Goal: Task Accomplishment & Management: Use online tool/utility

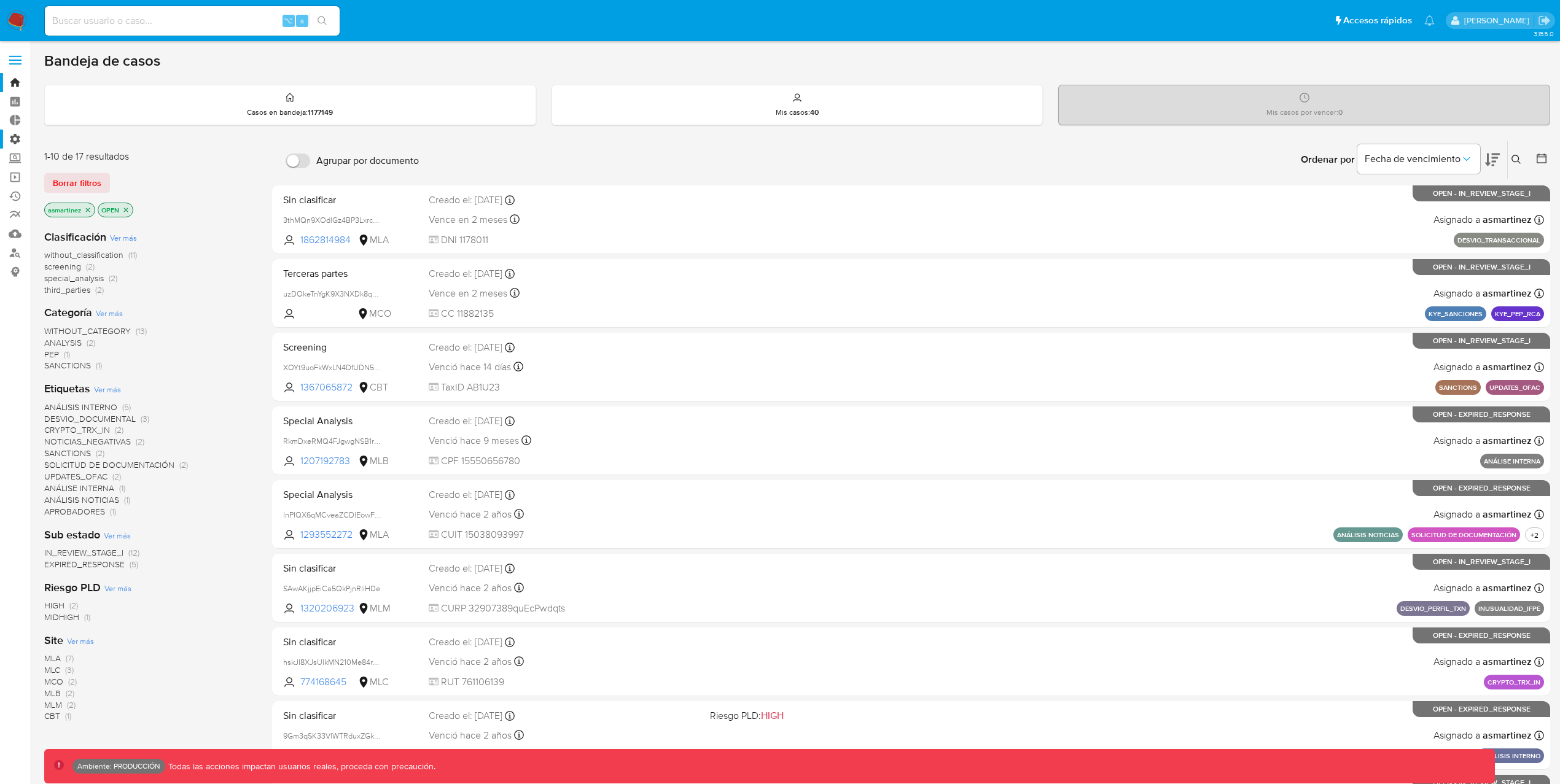
click at [17, 134] on label "Administración" at bounding box center [73, 139] width 146 height 19
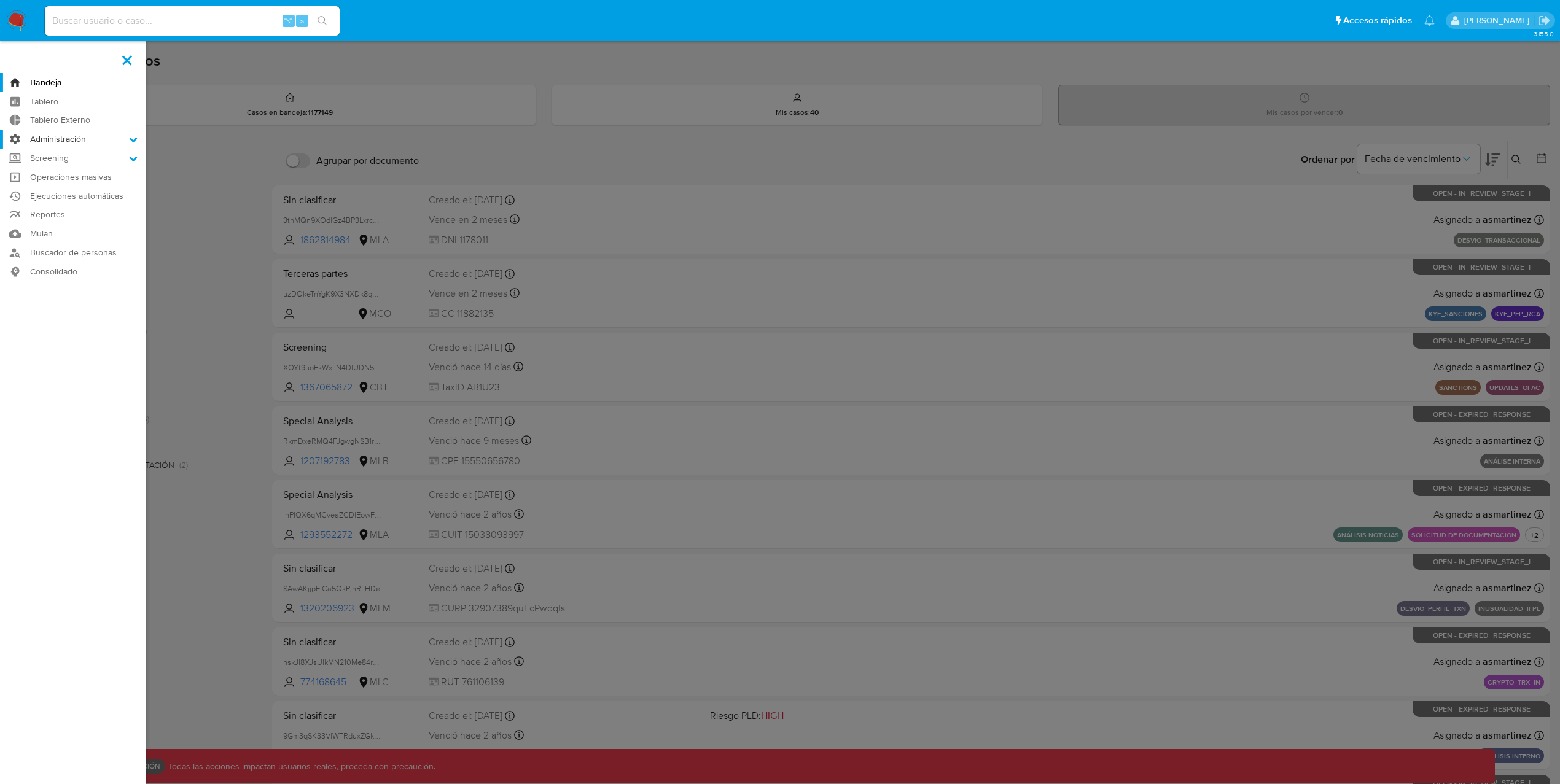
click at [0, 0] on input "Administración" at bounding box center [0, 0] width 0 height 0
click at [64, 217] on link "Configuración de Casos" at bounding box center [73, 218] width 146 height 16
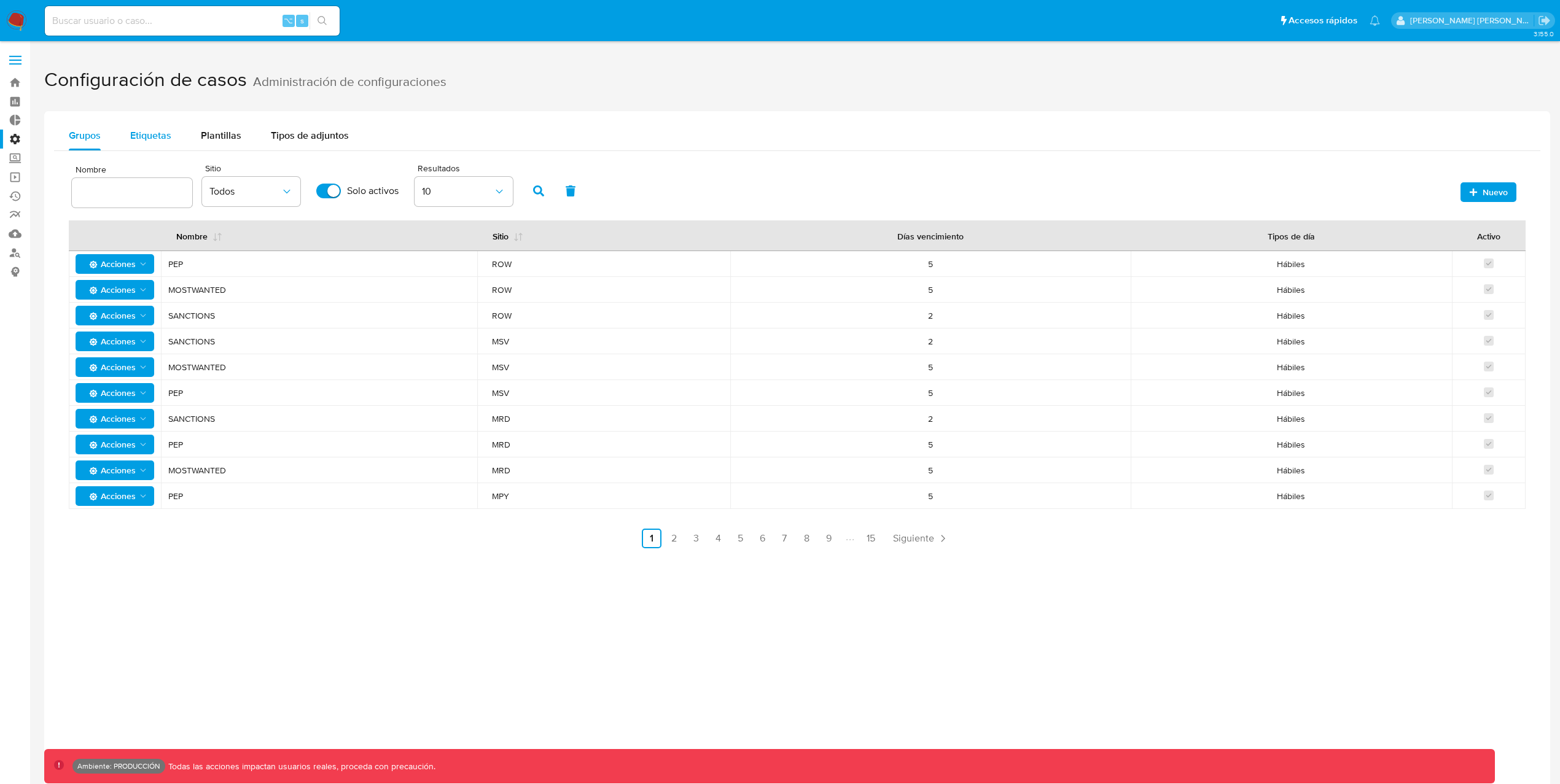
click at [159, 133] on span "Etiquetas" at bounding box center [150, 134] width 41 height 14
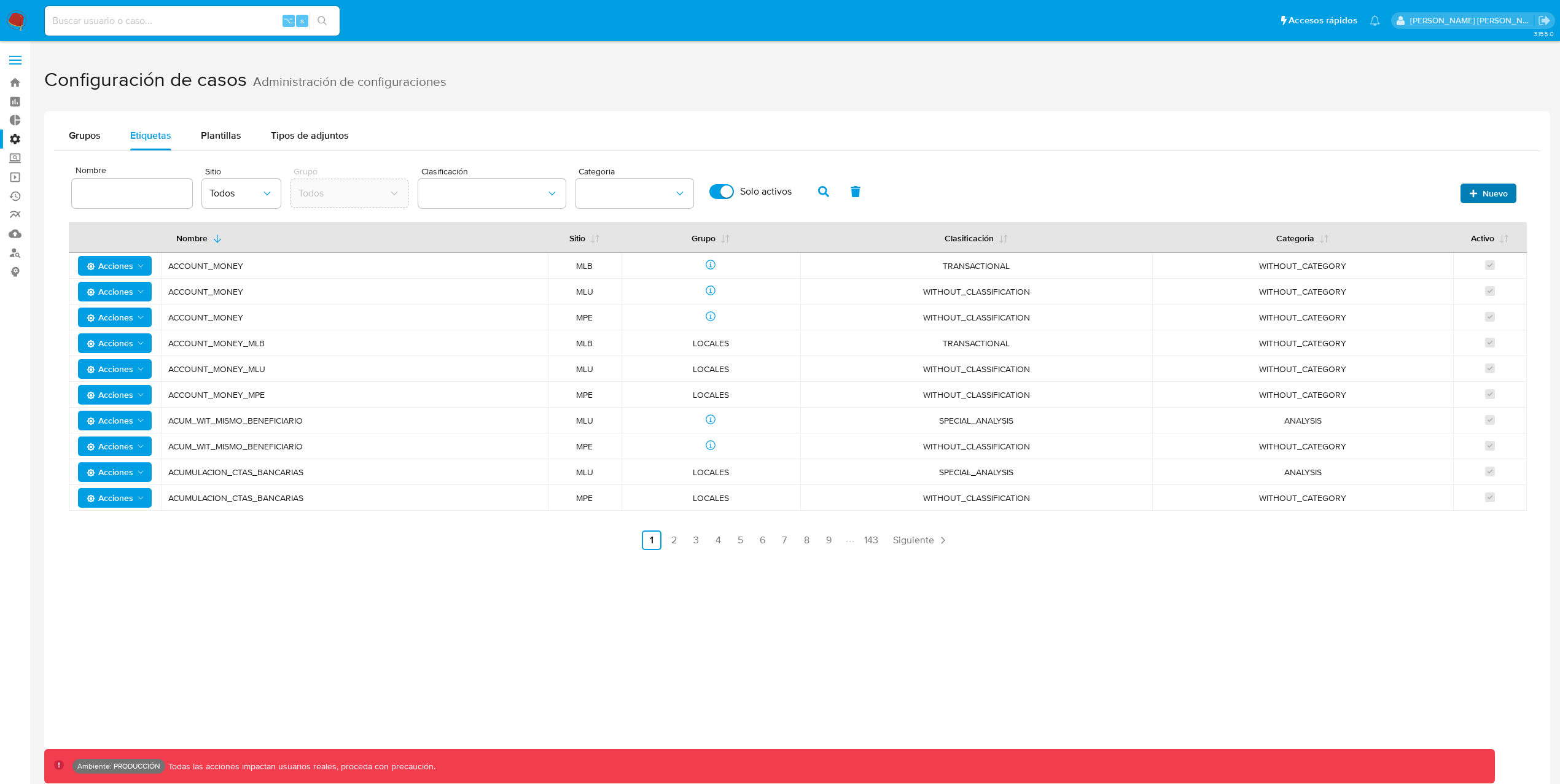
click at [1476, 192] on icon "button" at bounding box center [1473, 192] width 8 height 8
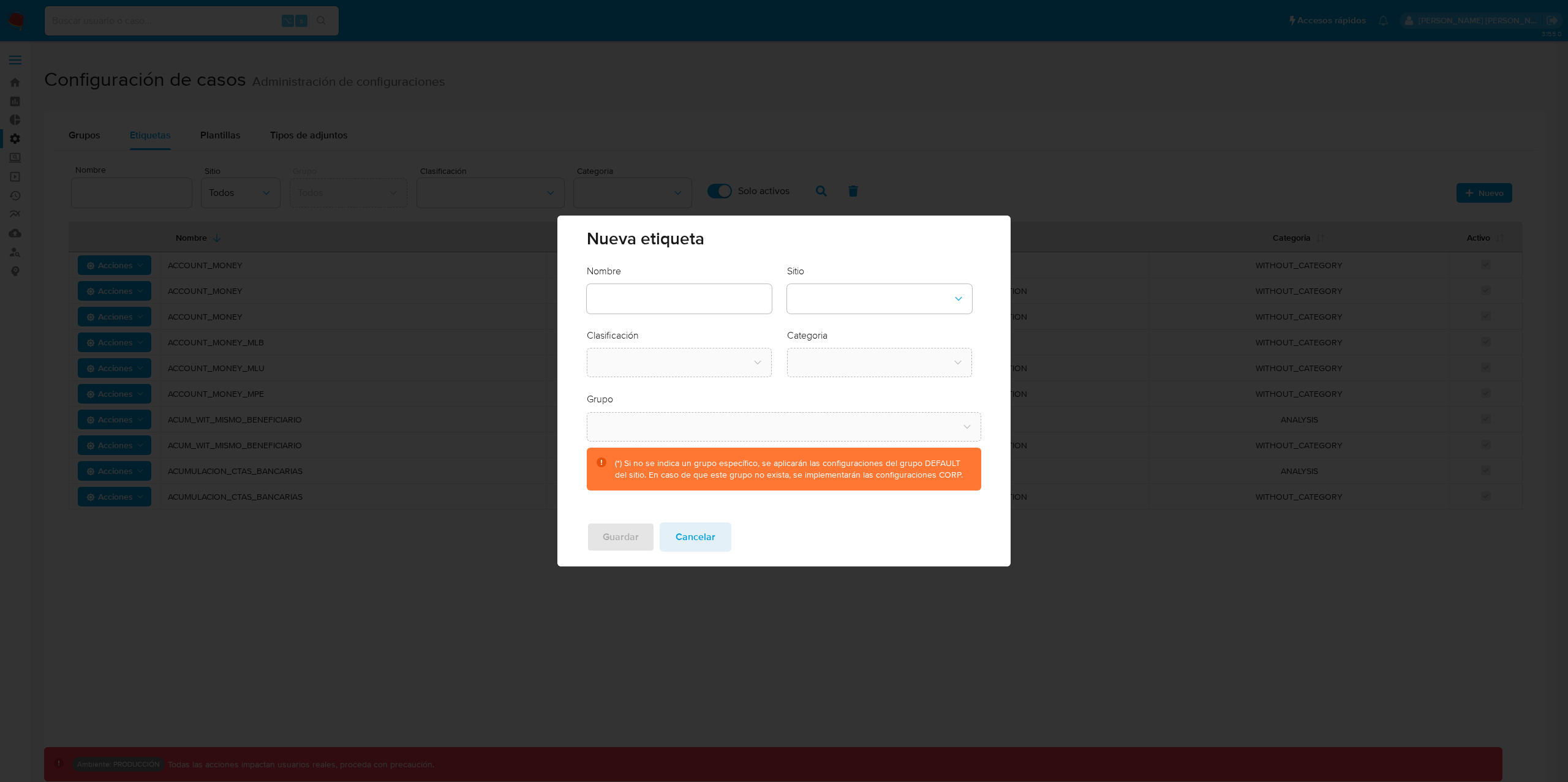
click at [709, 301] on input "text" at bounding box center [678, 298] width 185 height 16
click at [851, 310] on button "site-dropdown" at bounding box center [879, 299] width 185 height 29
click at [816, 358] on div "CBT" at bounding box center [875, 362] width 162 height 29
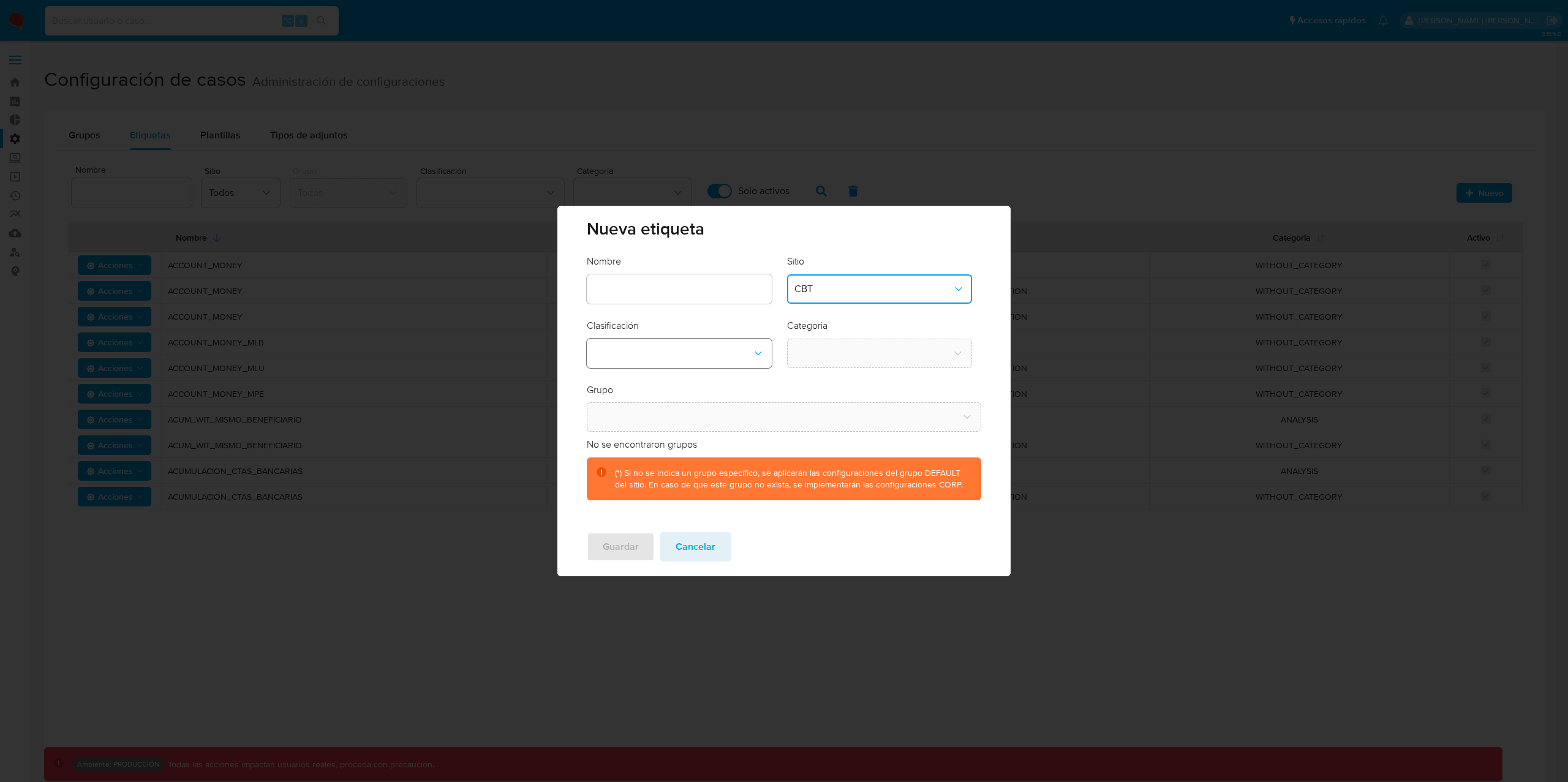
click at [685, 356] on button "classification-dropdown" at bounding box center [678, 353] width 185 height 29
click at [678, 389] on div "SCREENING" at bounding box center [675, 386] width 162 height 29
click at [848, 360] on button "category-dropdown" at bounding box center [879, 353] width 185 height 29
click at [1217, 369] on div "Nueva etiqueta Nombre Sitio CBT Clasificación SCREENING Categoria Grupo No se e…" at bounding box center [784, 391] width 1568 height 782
click at [961, 357] on icon "category-dropdown" at bounding box center [958, 352] width 12 height 12
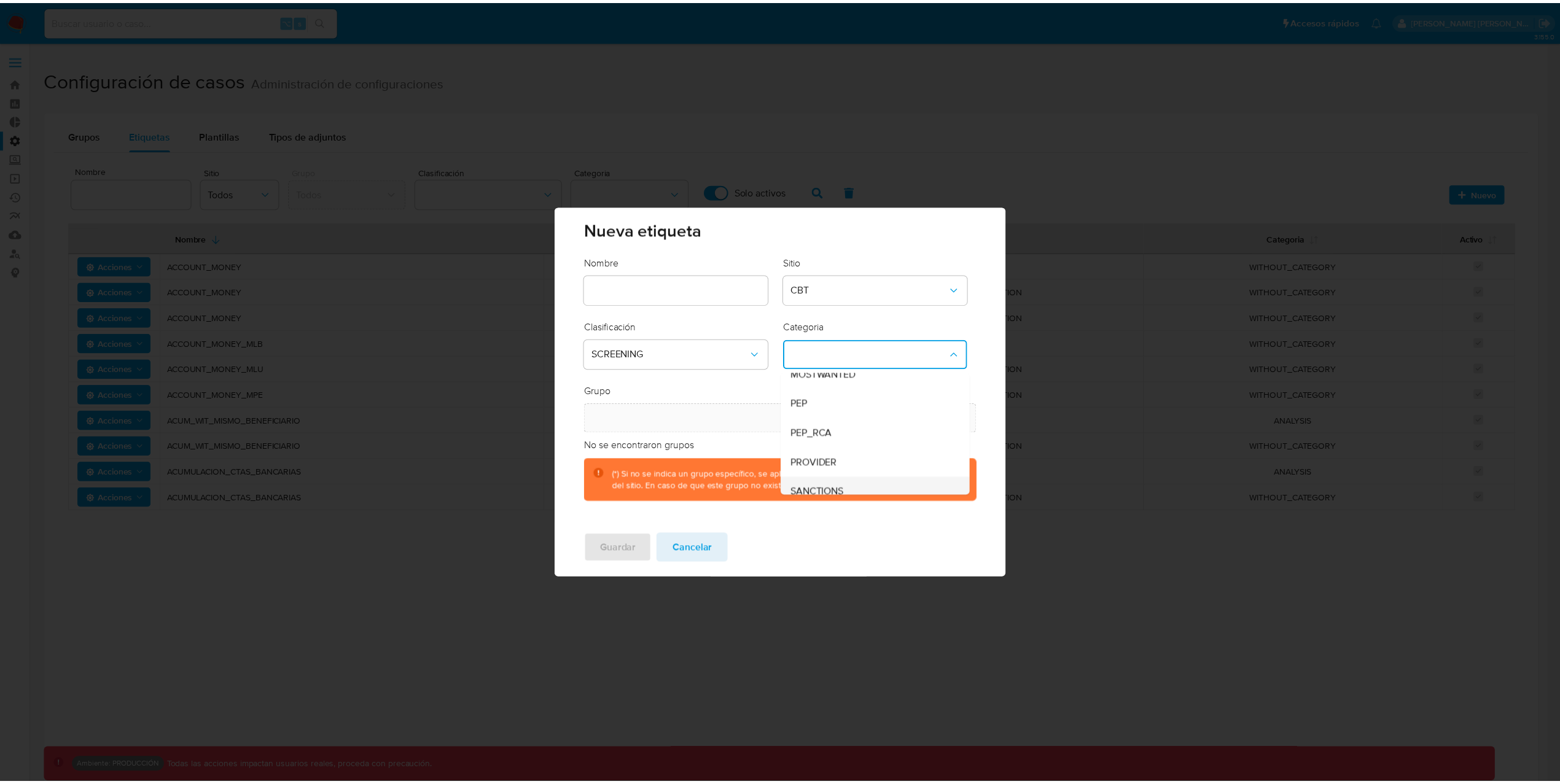
scroll to position [8, 0]
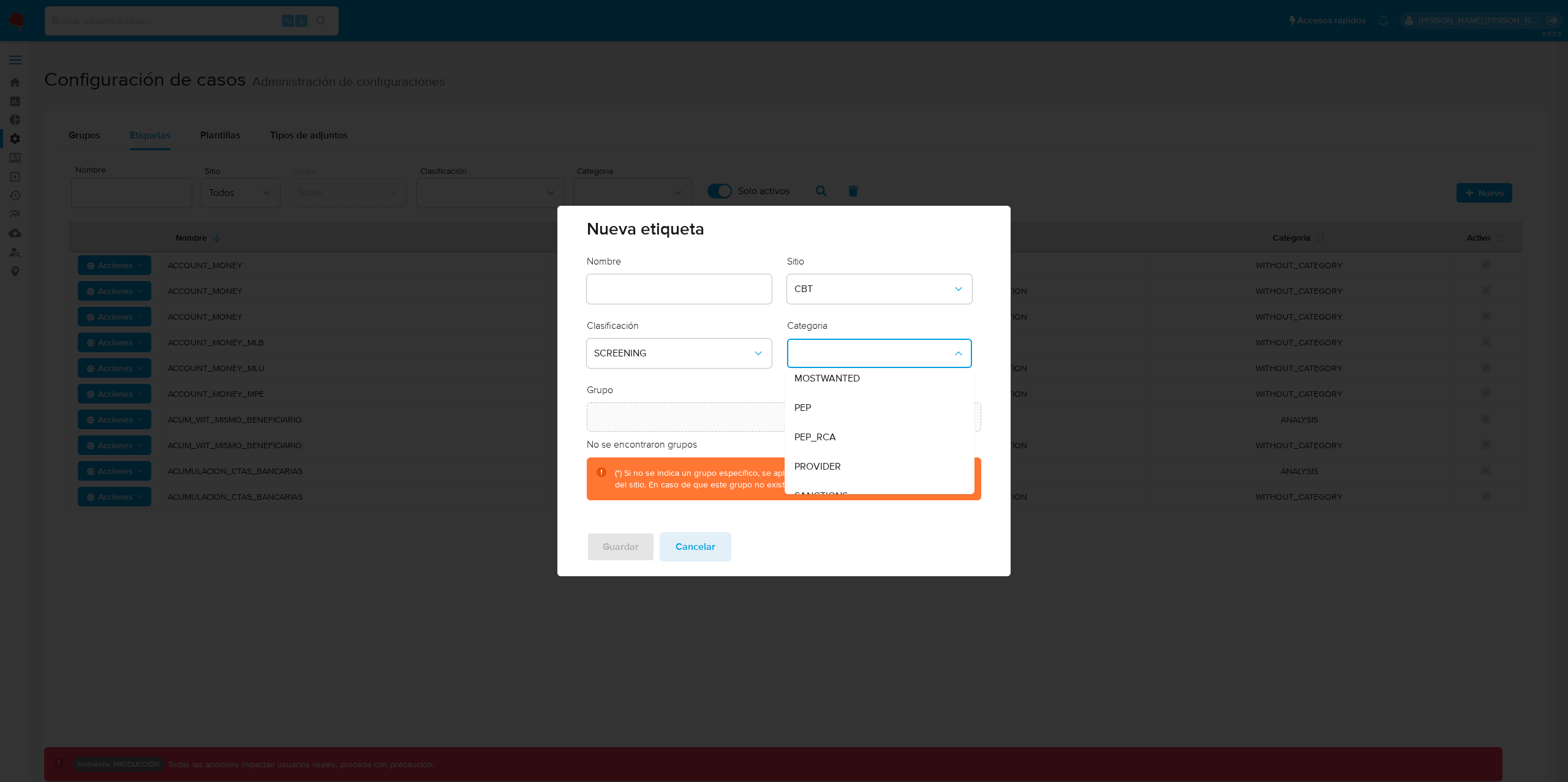
click at [303, 677] on div "Nueva etiqueta Nombre Sitio CBT Clasificación SCREENING Categoria MOSTWANTED PE…" at bounding box center [784, 391] width 1568 height 782
click at [700, 545] on span "Cancelar" at bounding box center [695, 546] width 39 height 27
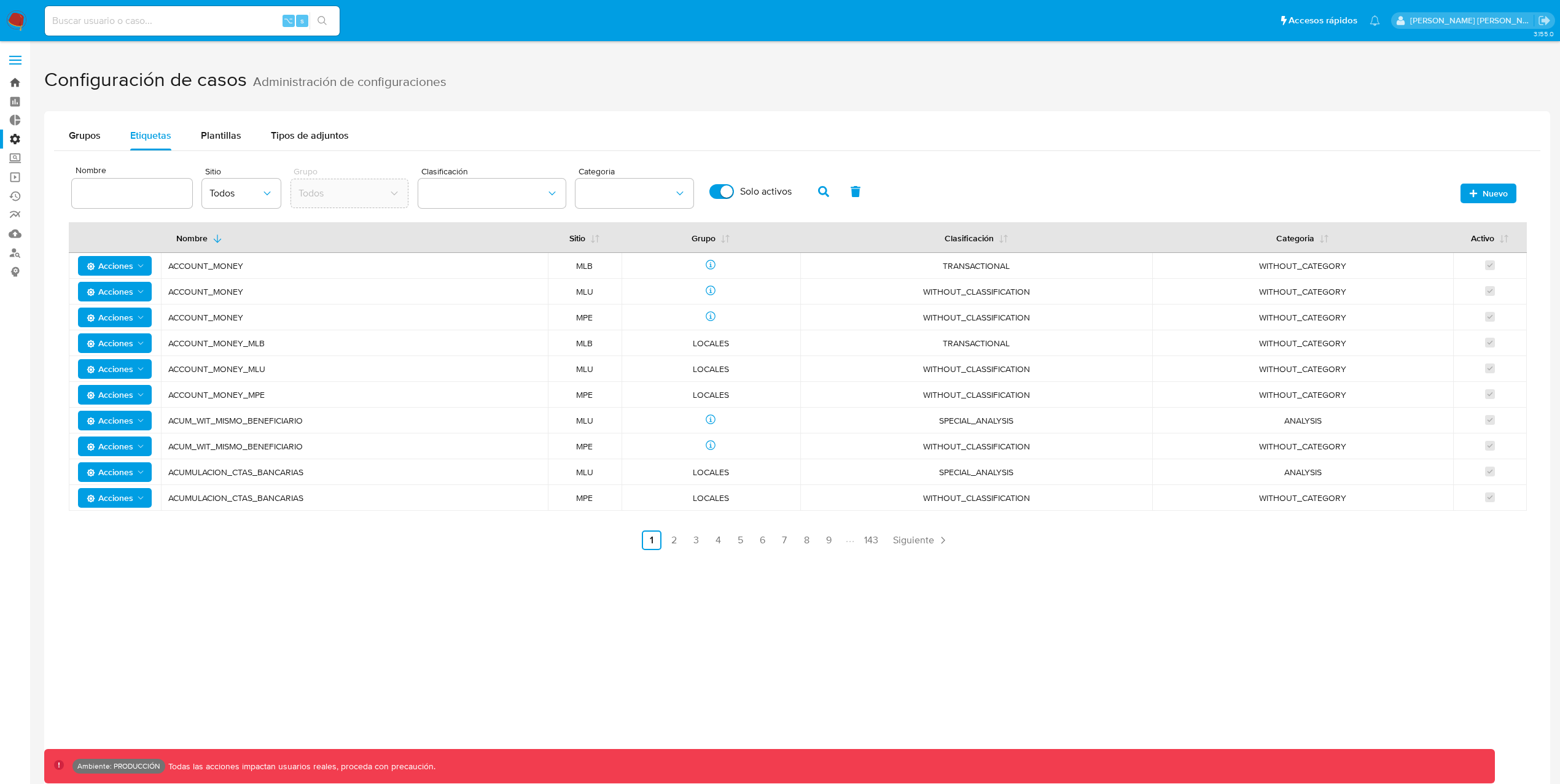
click at [18, 81] on link "Bandeja" at bounding box center [73, 82] width 146 height 19
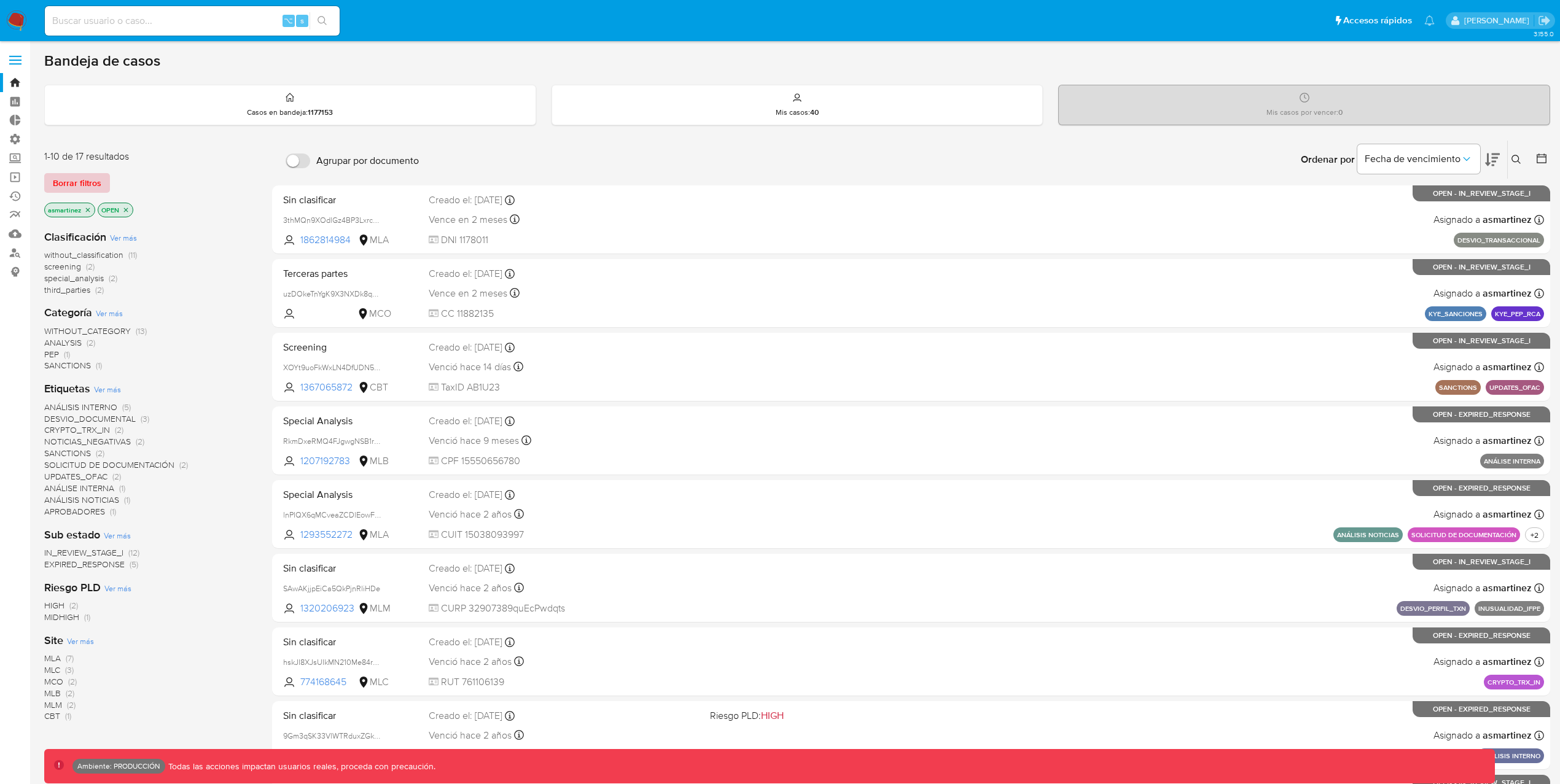
click at [95, 183] on span "Borrar filtros" at bounding box center [76, 182] width 49 height 17
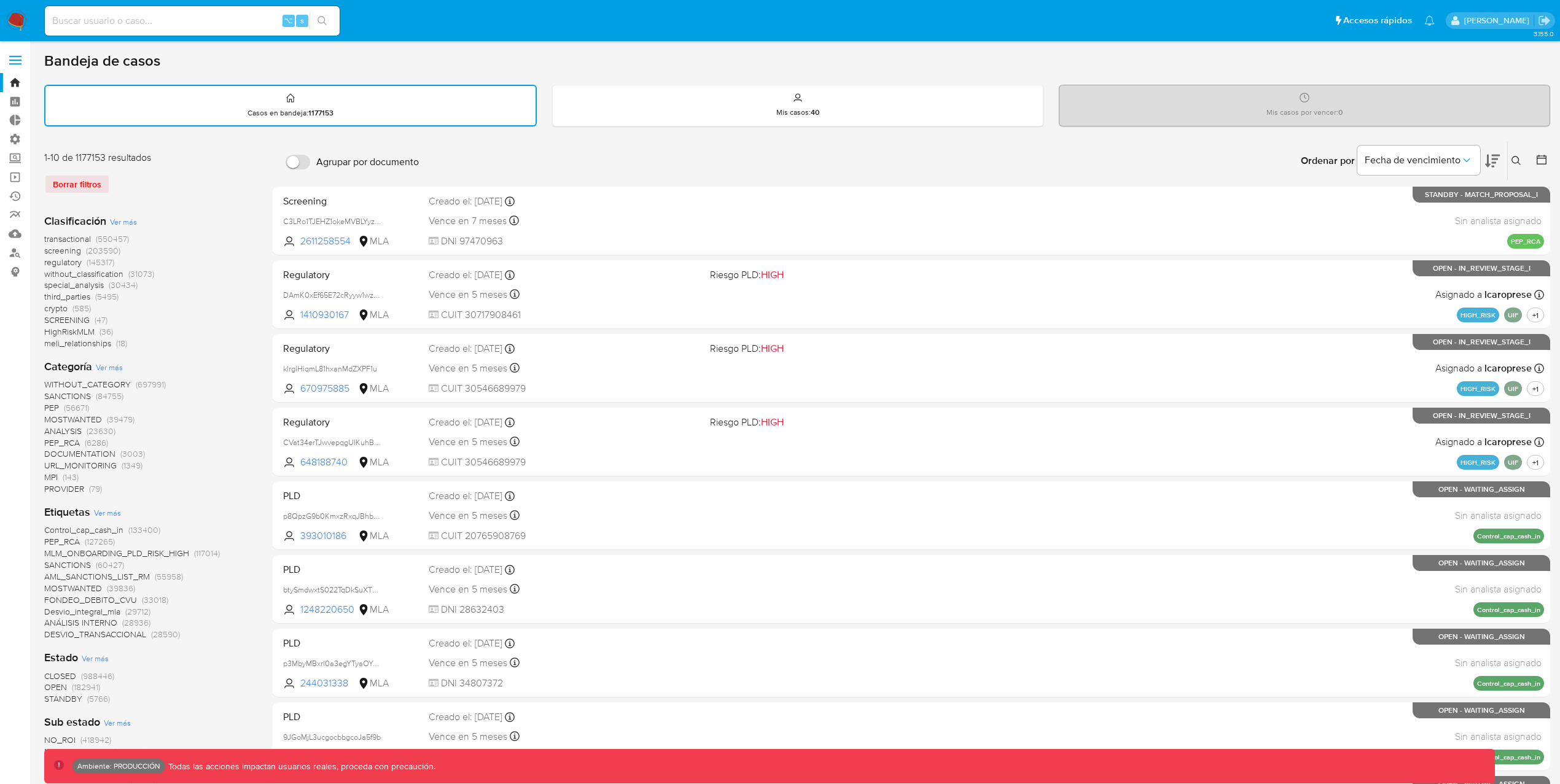
click at [64, 248] on span "screening" at bounding box center [63, 250] width 37 height 12
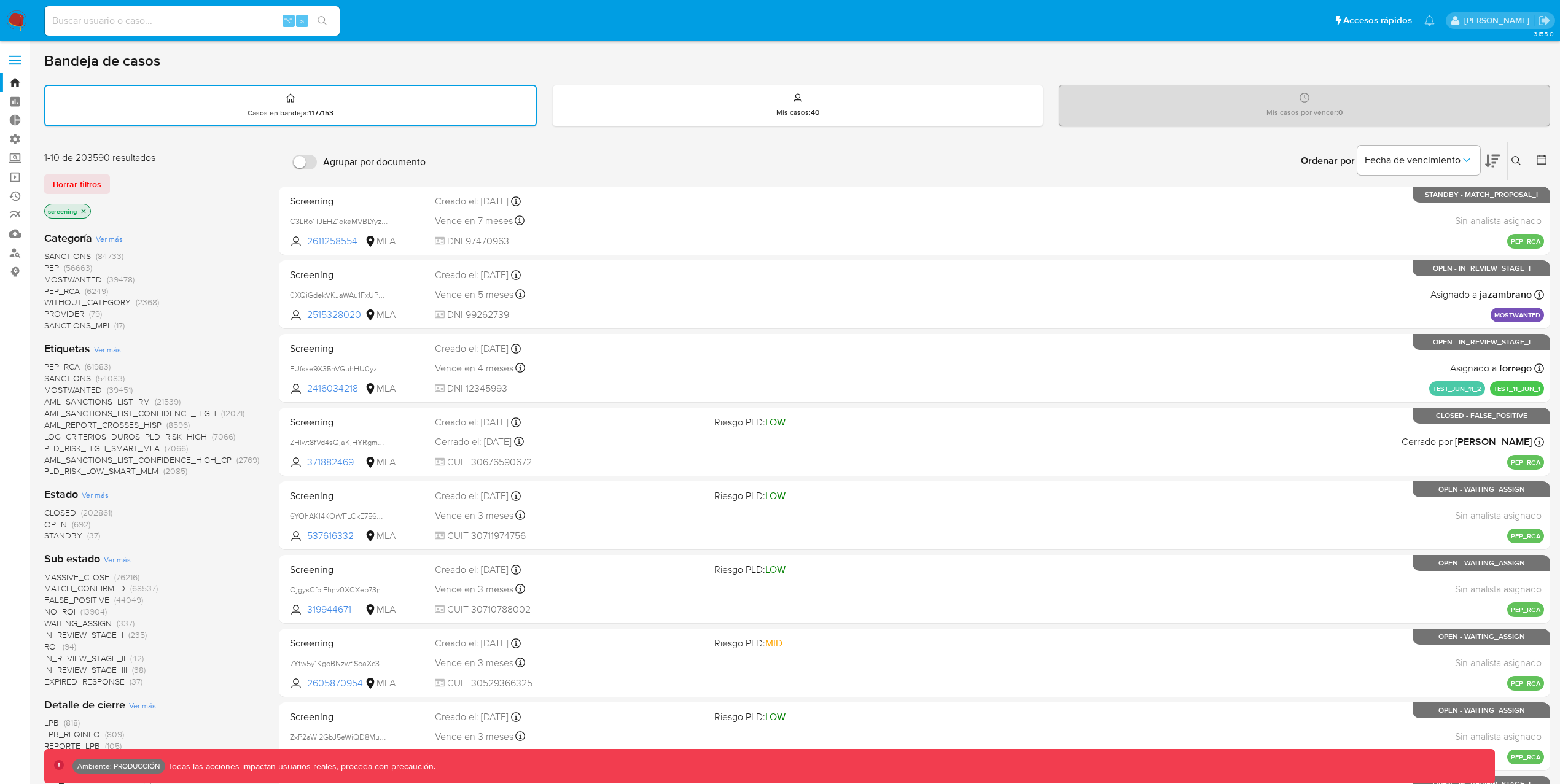
click at [72, 309] on span "PROVIDER" at bounding box center [64, 313] width 40 height 12
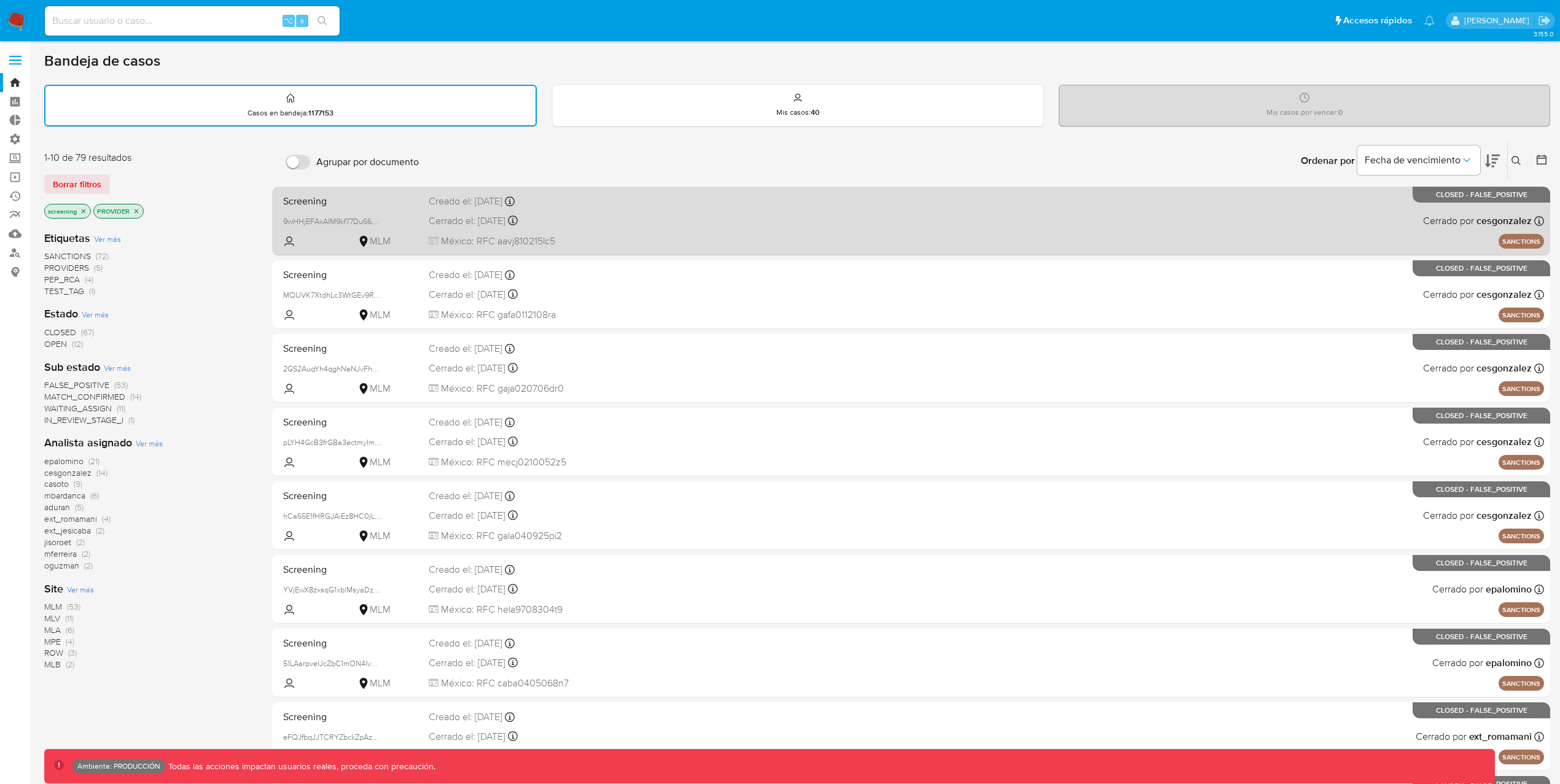
click at [1121, 238] on div "Screening 9wHHjEFAxAIM9kf77Du665f2 MLM Creado el: 15/08/2025 Creado el: 15/08/2…" at bounding box center [910, 220] width 1265 height 62
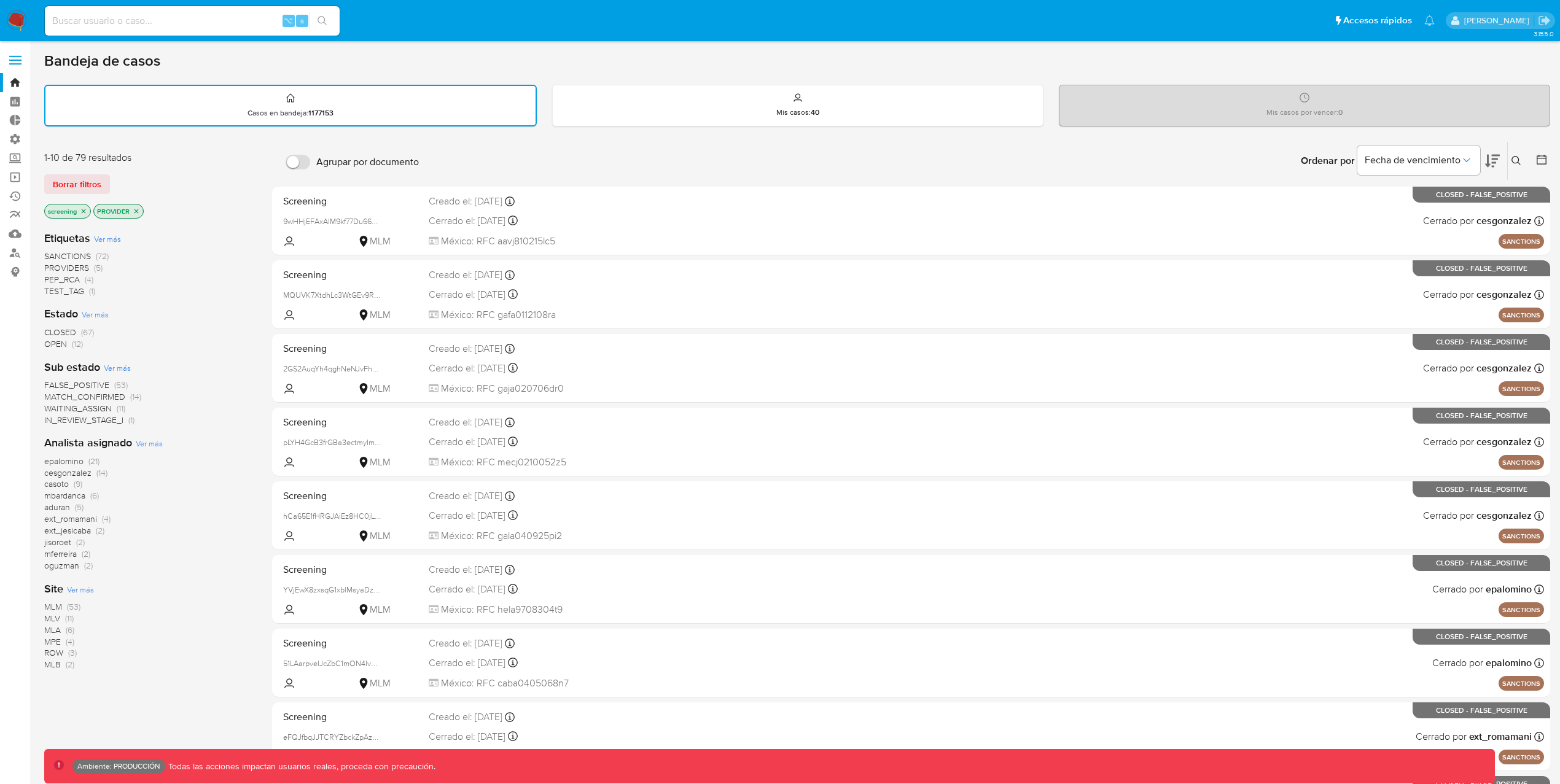
click at [137, 212] on icon "close-filter" at bounding box center [136, 211] width 7 height 7
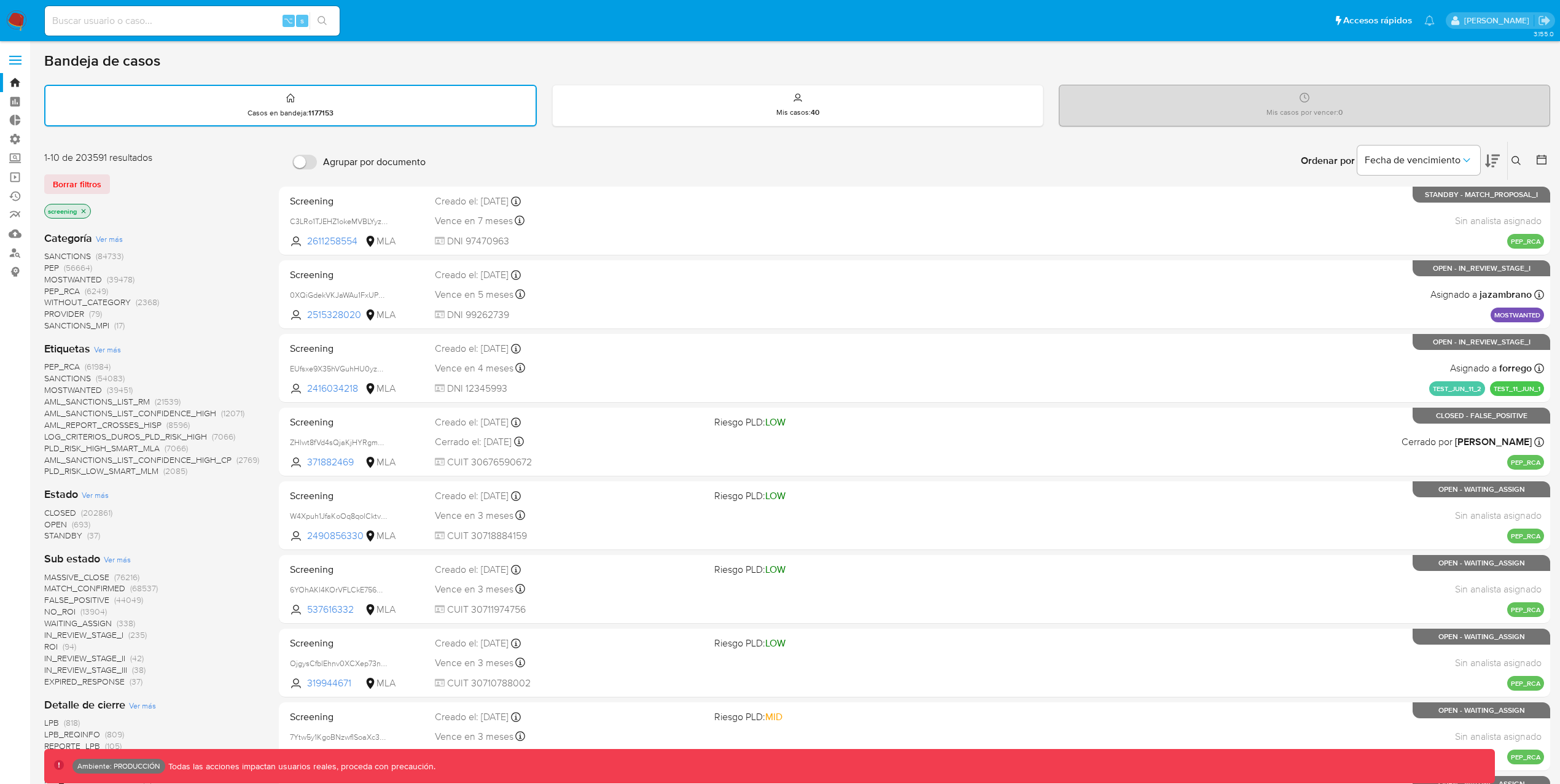
click at [116, 322] on span "(17)" at bounding box center [119, 325] width 10 height 12
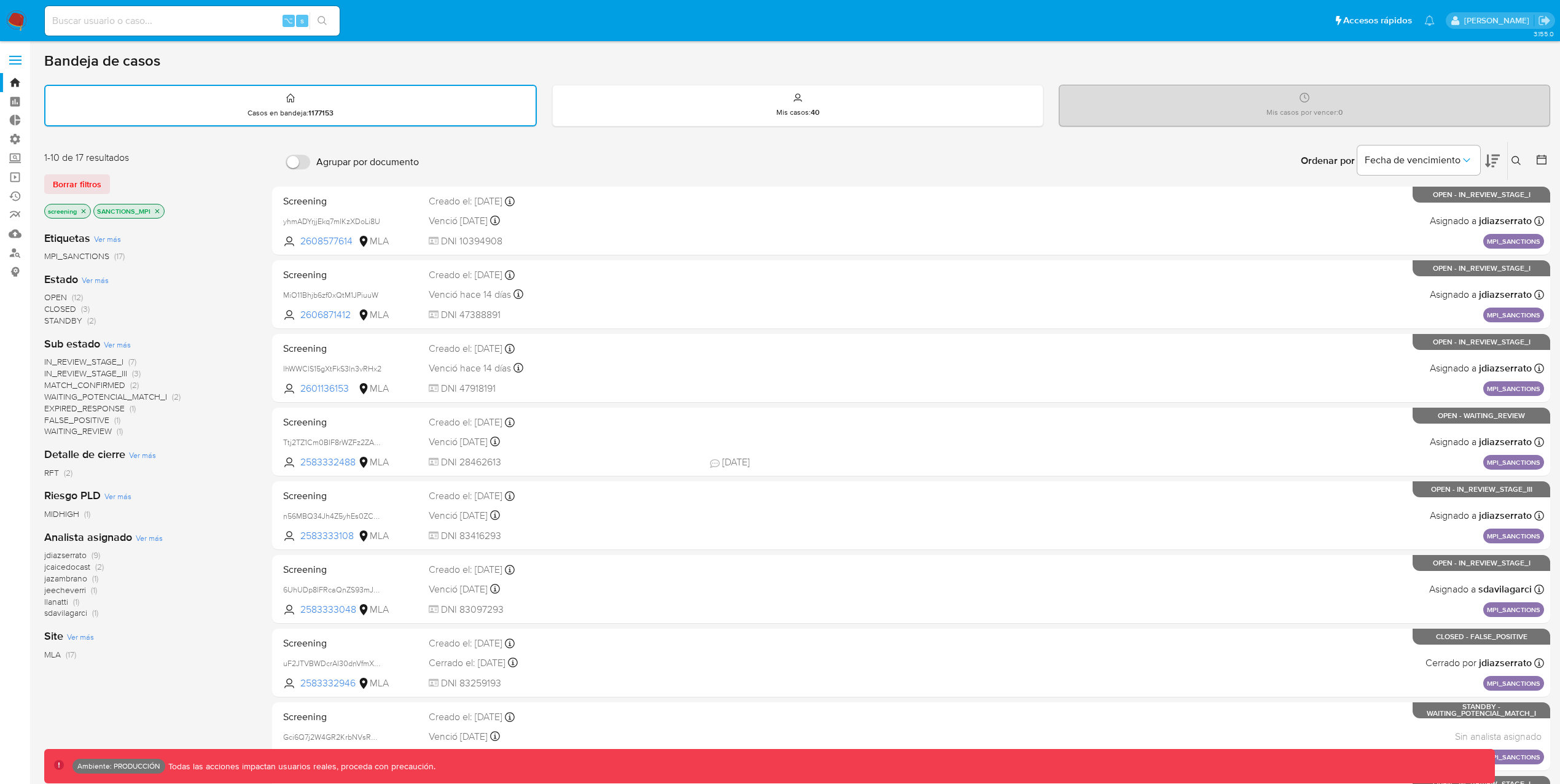
click at [159, 209] on icon "close-filter" at bounding box center [157, 211] width 7 height 7
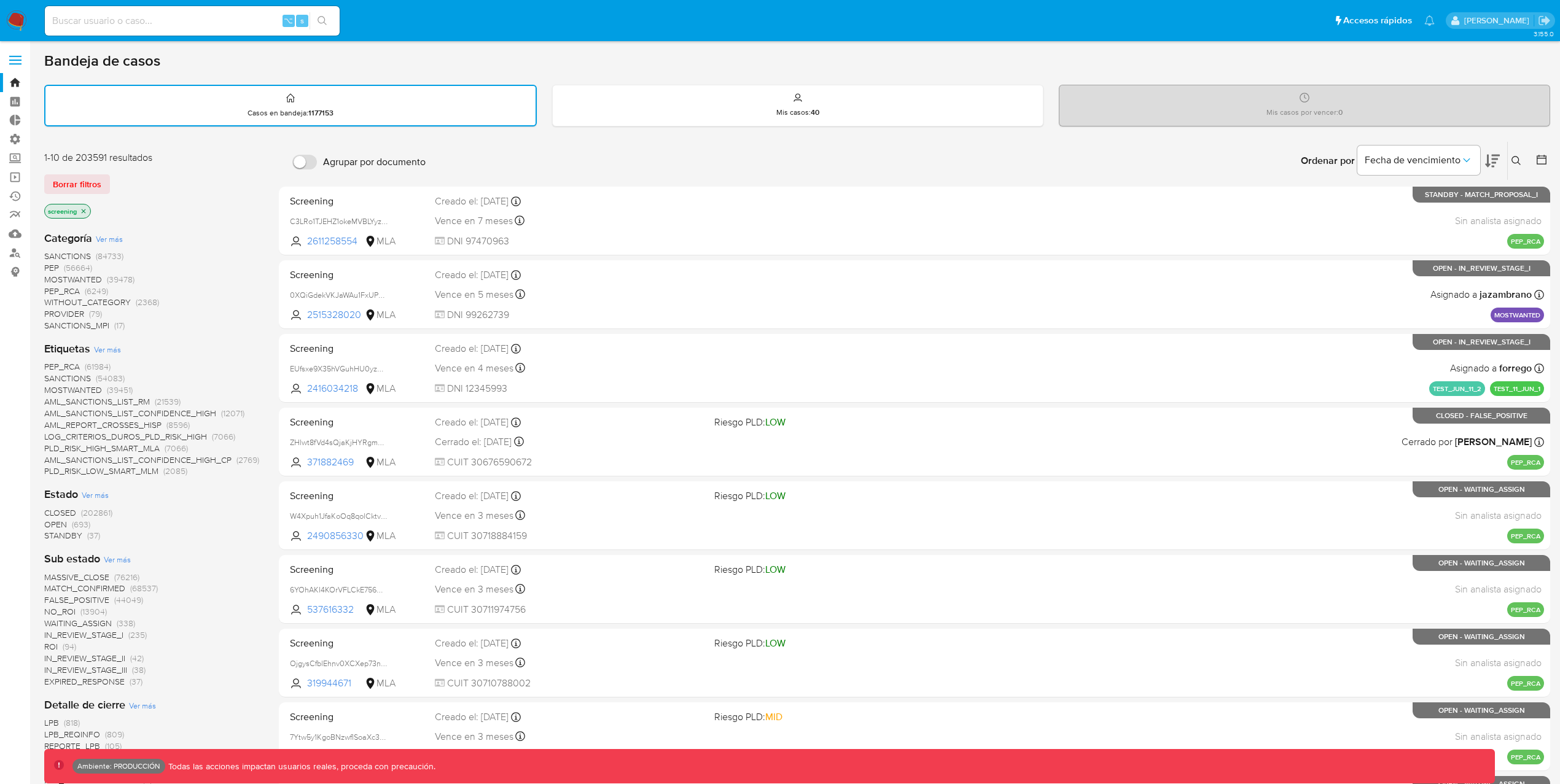
click at [115, 300] on span "WITHOUT_CATEGORY" at bounding box center [87, 302] width 87 height 12
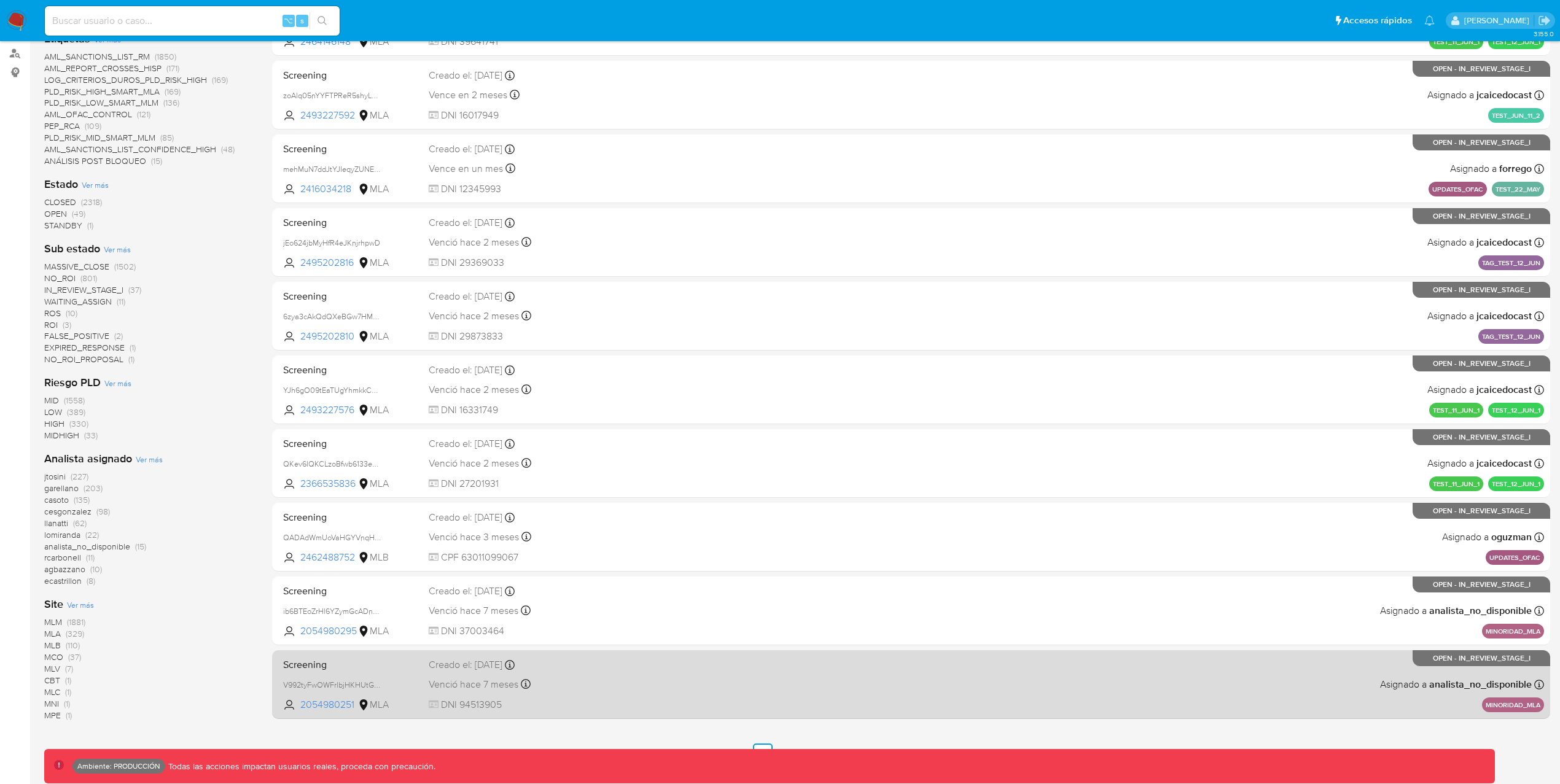
scroll to position [199, 0]
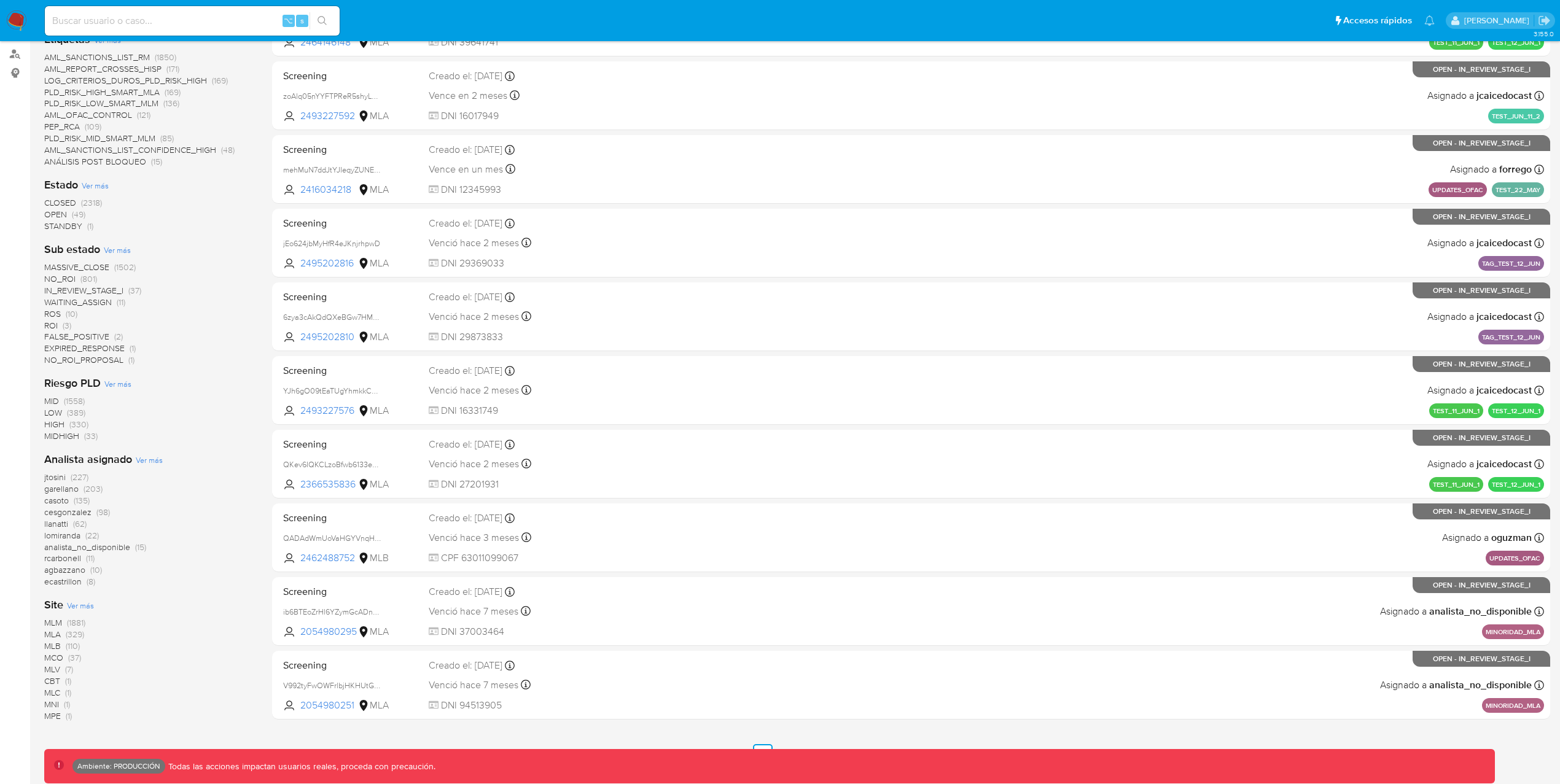
click at [80, 205] on span "CLOSED (2318)" at bounding box center [73, 202] width 58 height 12
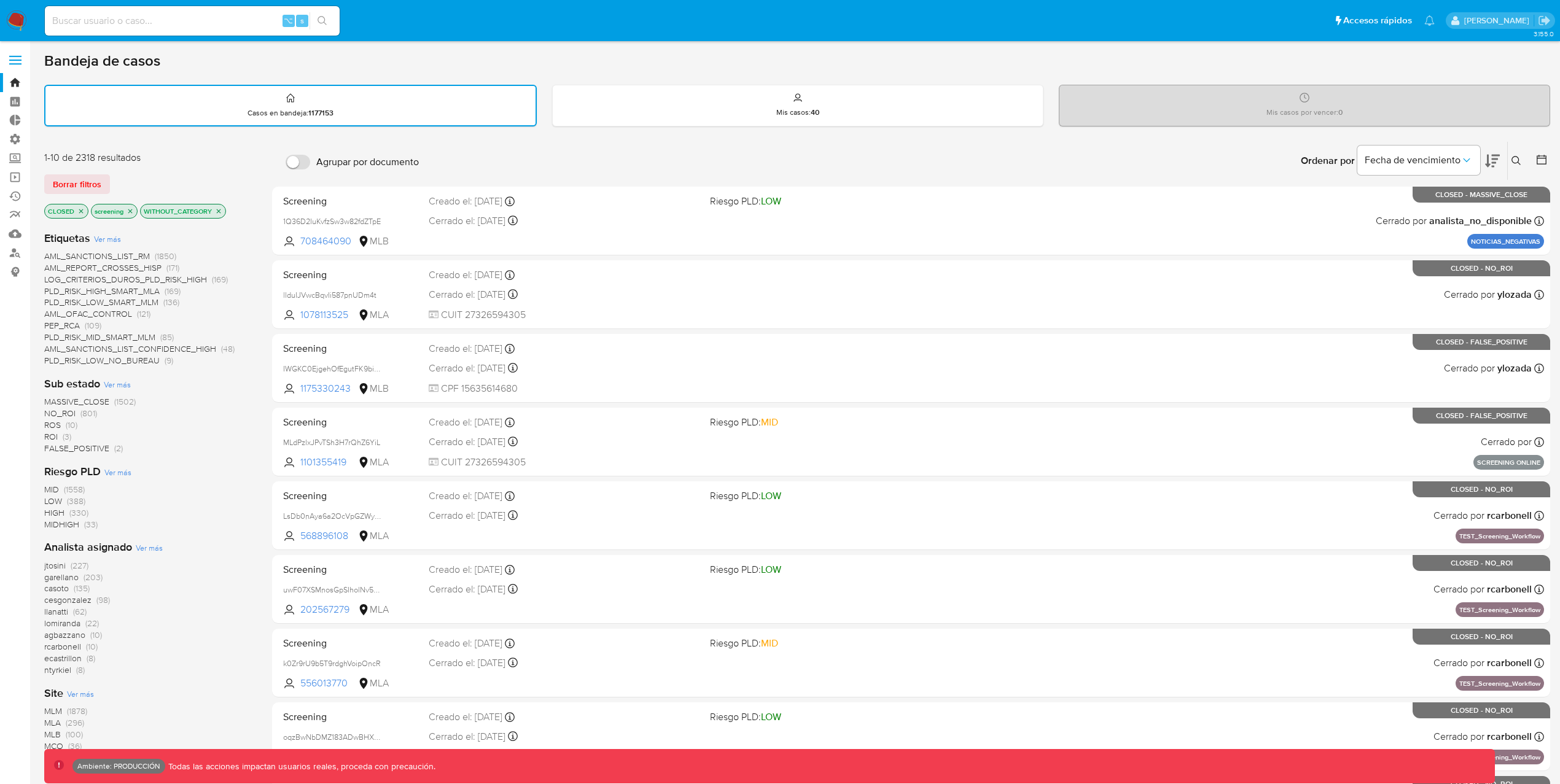
click at [221, 211] on icon "close-filter" at bounding box center [219, 211] width 5 height 5
